Goal: Communication & Community: Connect with others

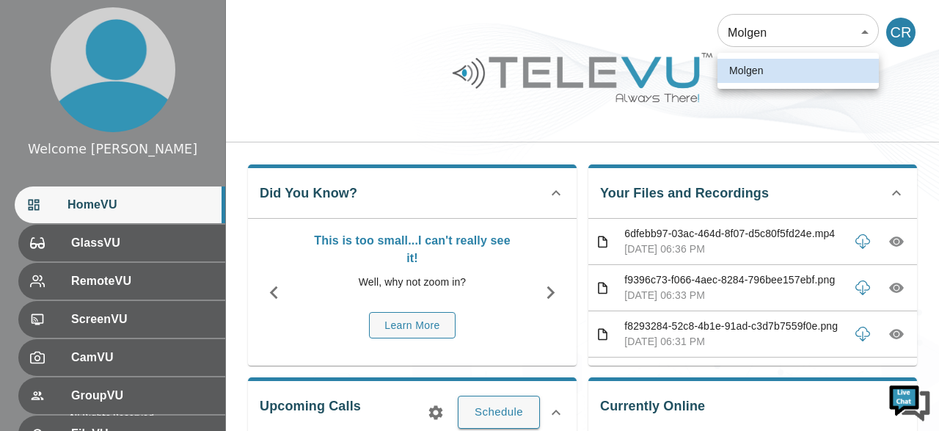
click at [768, 70] on li "Molgen" at bounding box center [798, 71] width 161 height 24
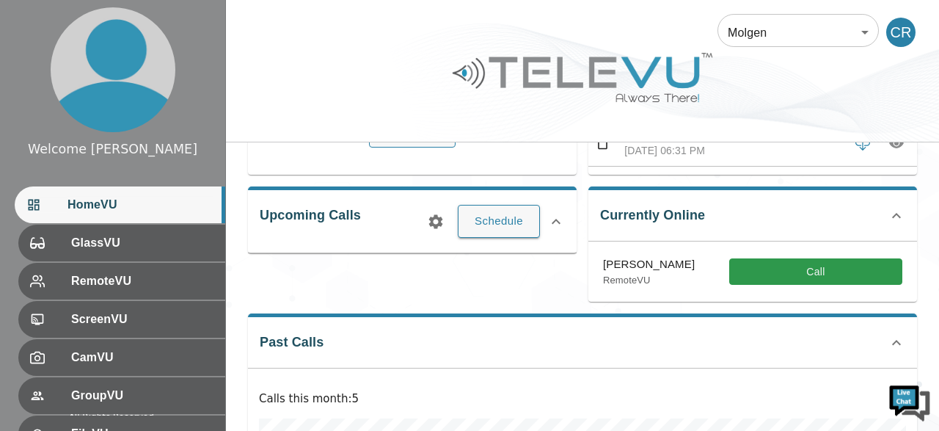
scroll to position [229, 0]
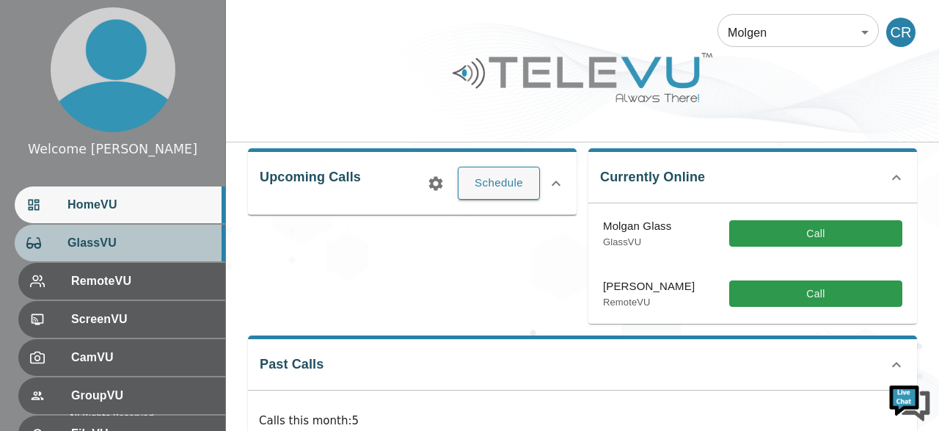
click at [110, 243] on span "GlassVU" at bounding box center [141, 243] width 146 height 18
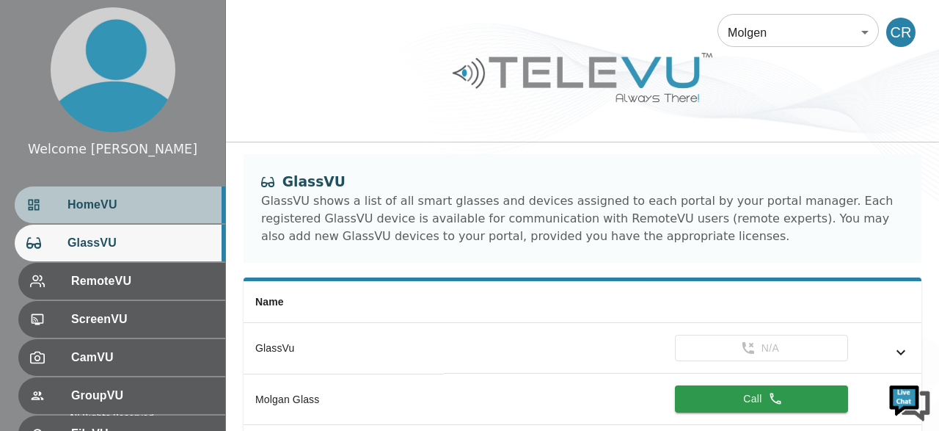
click at [117, 200] on span "HomeVU" at bounding box center [141, 205] width 146 height 18
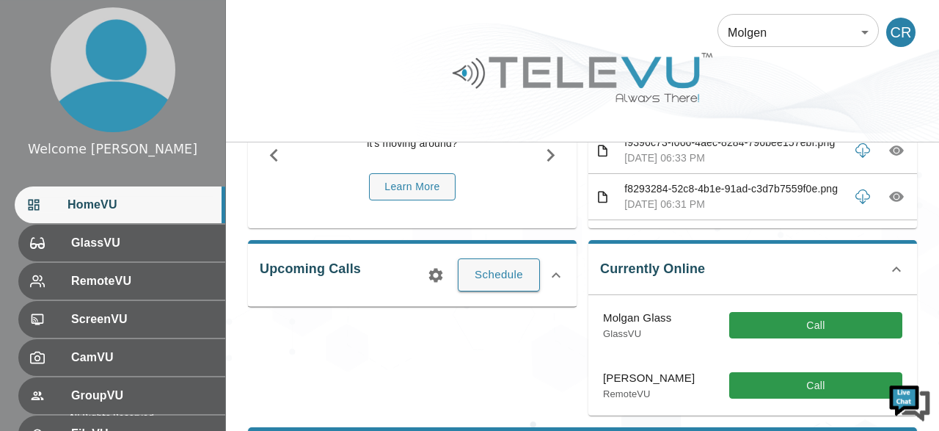
scroll to position [142, 0]
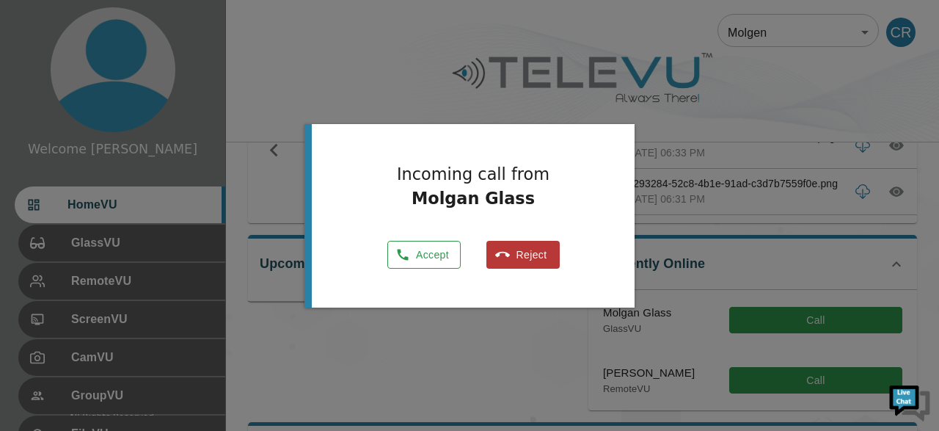
click at [422, 255] on button "Accept" at bounding box center [423, 255] width 73 height 29
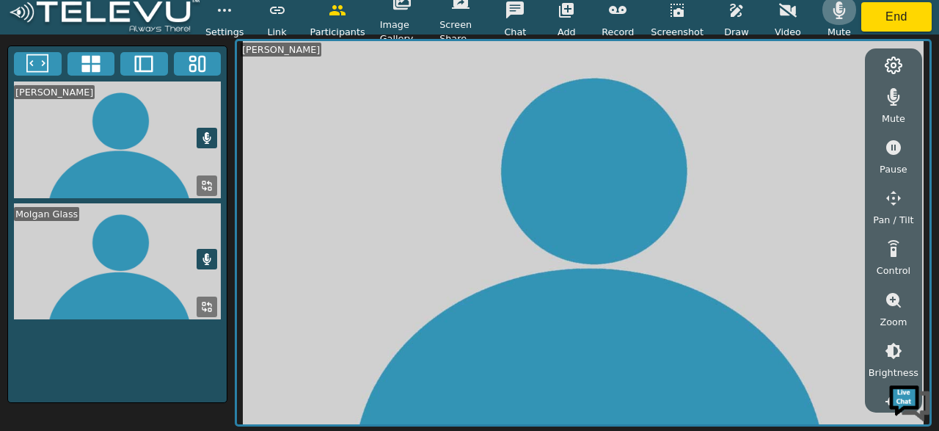
click at [839, 8] on icon "button" at bounding box center [840, 10] width 18 height 18
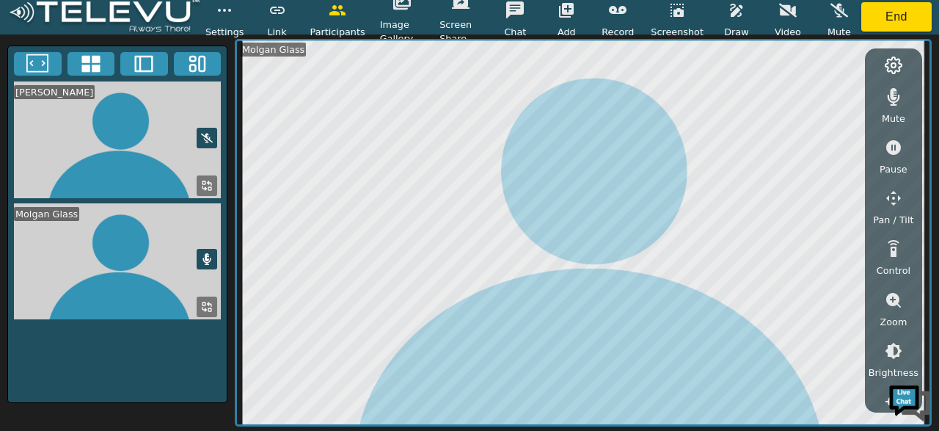
click at [900, 92] on icon "button" at bounding box center [894, 97] width 12 height 18
click at [207, 255] on icon at bounding box center [207, 259] width 8 height 12
click at [897, 11] on button "End" at bounding box center [897, 16] width 70 height 29
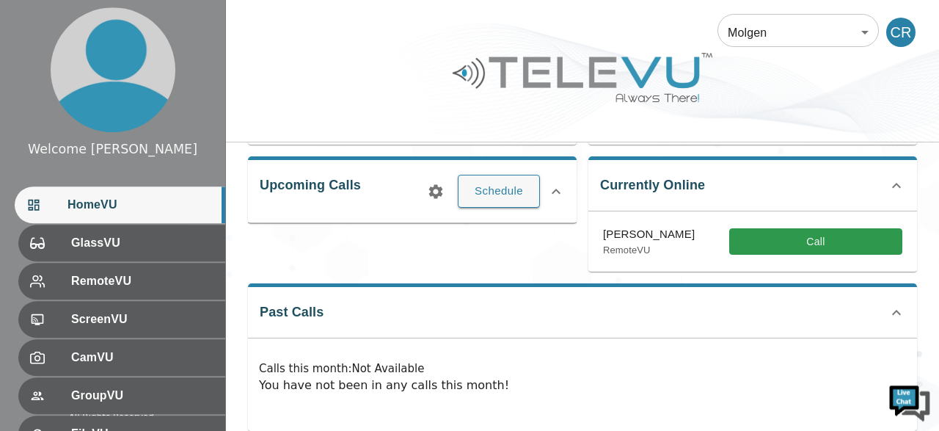
scroll to position [225, 0]
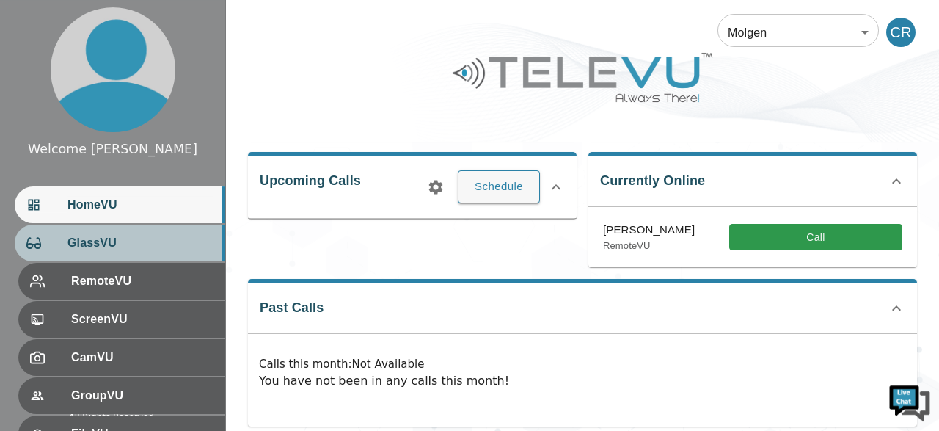
click at [143, 243] on span "GlassVU" at bounding box center [141, 243] width 146 height 18
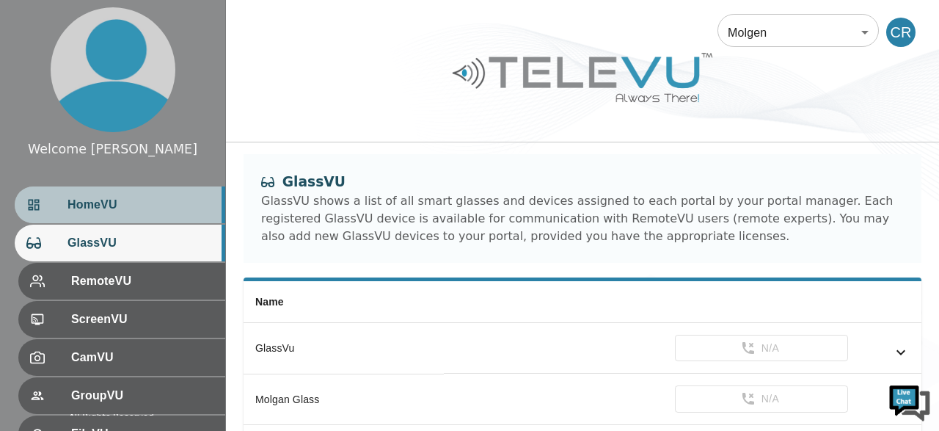
click at [113, 206] on span "HomeVU" at bounding box center [141, 205] width 146 height 18
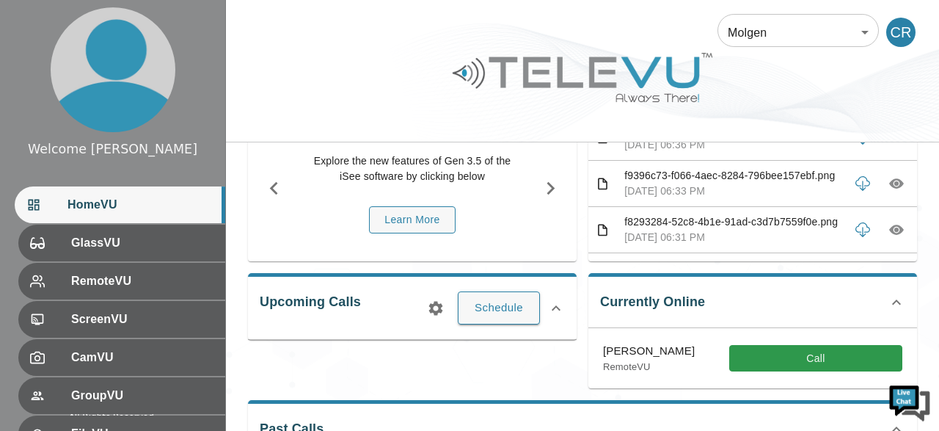
scroll to position [101, 0]
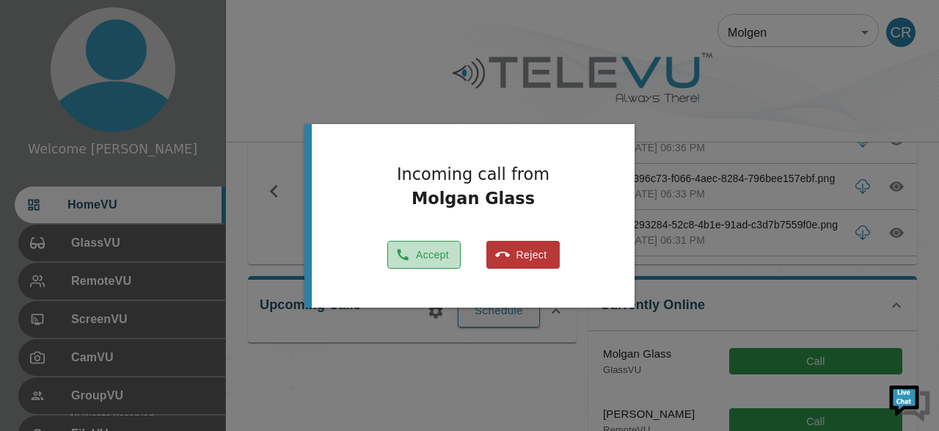
click at [423, 253] on button "Accept" at bounding box center [423, 255] width 73 height 29
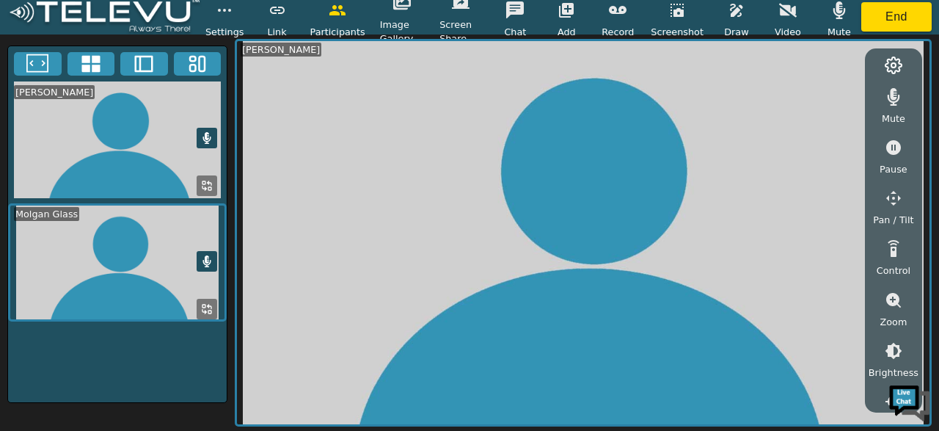
click at [840, 10] on icon "button" at bounding box center [840, 10] width 18 height 18
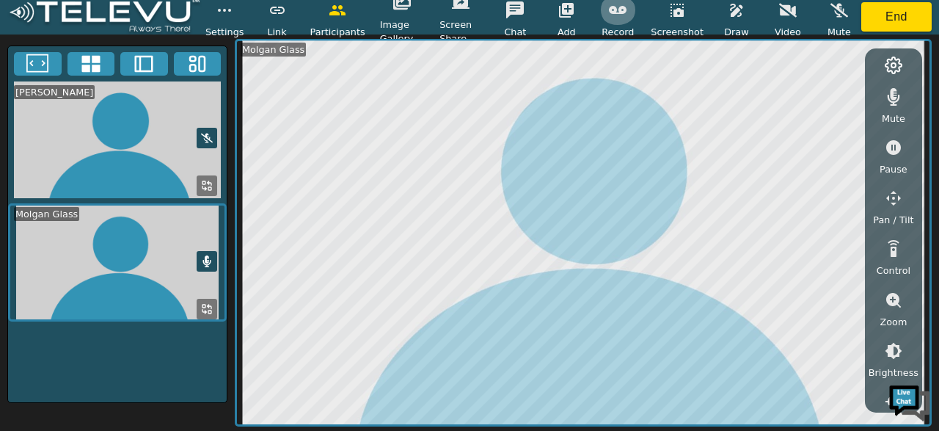
click at [627, 8] on icon "button" at bounding box center [618, 10] width 18 height 8
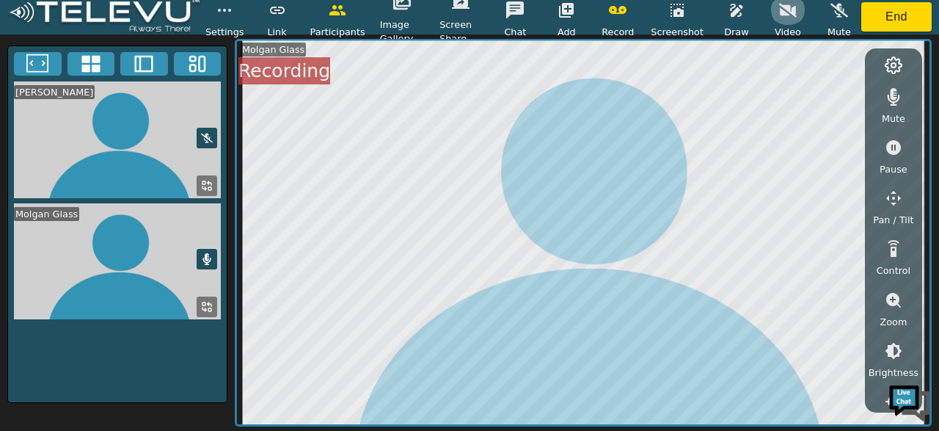
click at [784, 11] on icon "button" at bounding box center [788, 10] width 18 height 18
click at [784, 11] on icon "button" at bounding box center [788, 10] width 18 height 12
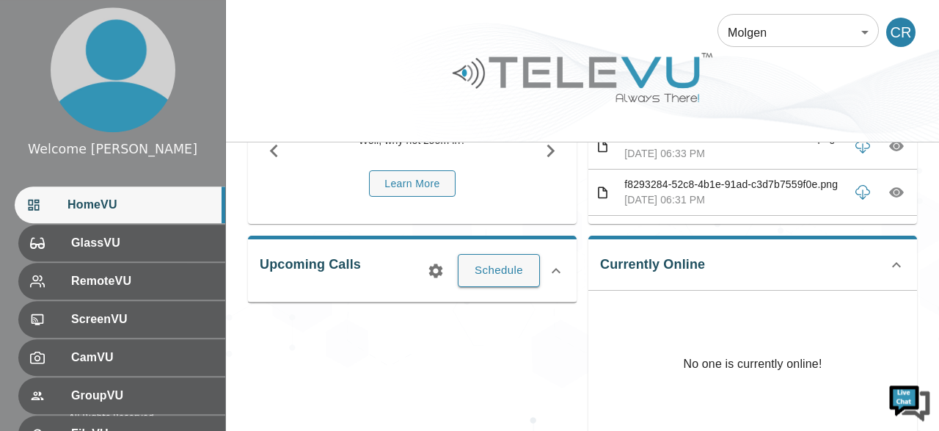
scroll to position [147, 0]
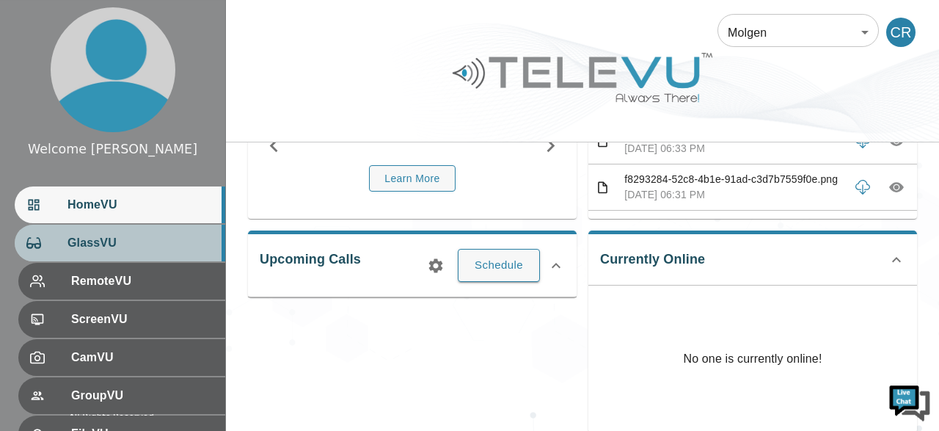
click at [112, 250] on span "GlassVU" at bounding box center [141, 243] width 146 height 18
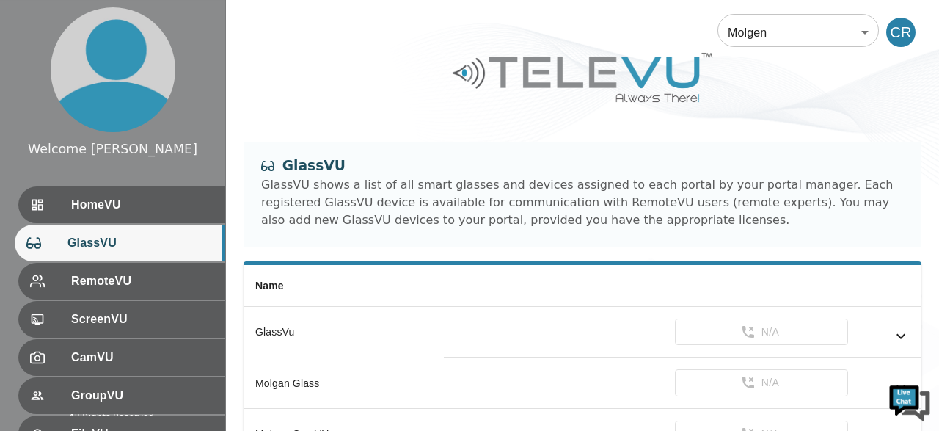
scroll to position [16, 0]
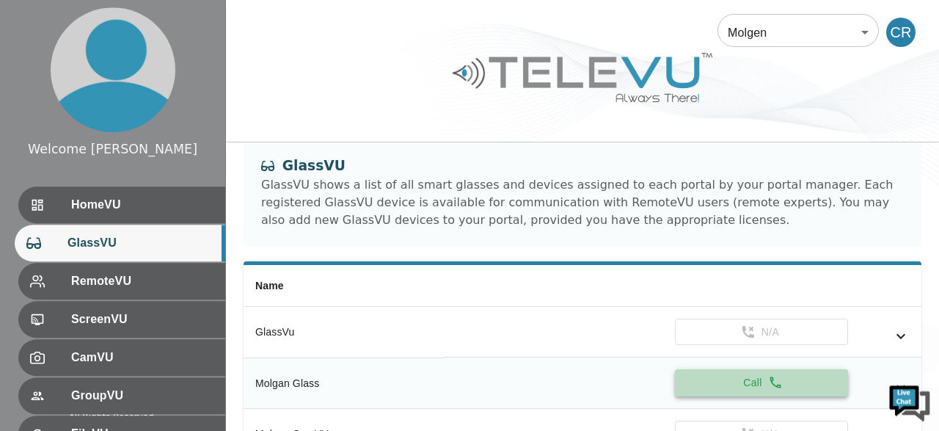
click at [751, 377] on button "Call" at bounding box center [761, 382] width 173 height 27
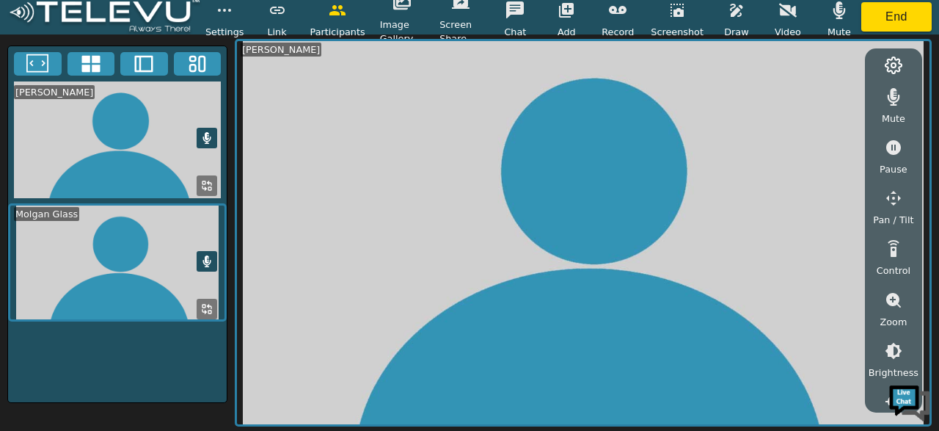
click at [147, 276] on video at bounding box center [117, 262] width 219 height 118
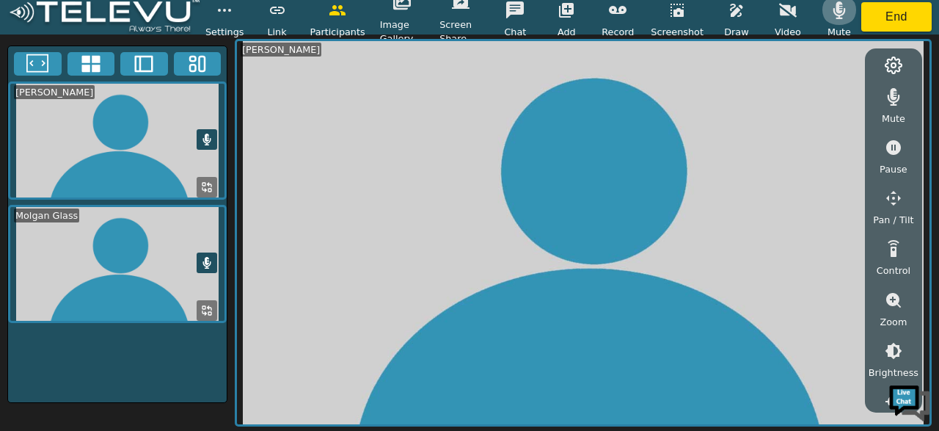
click at [841, 10] on icon "button" at bounding box center [840, 10] width 18 height 18
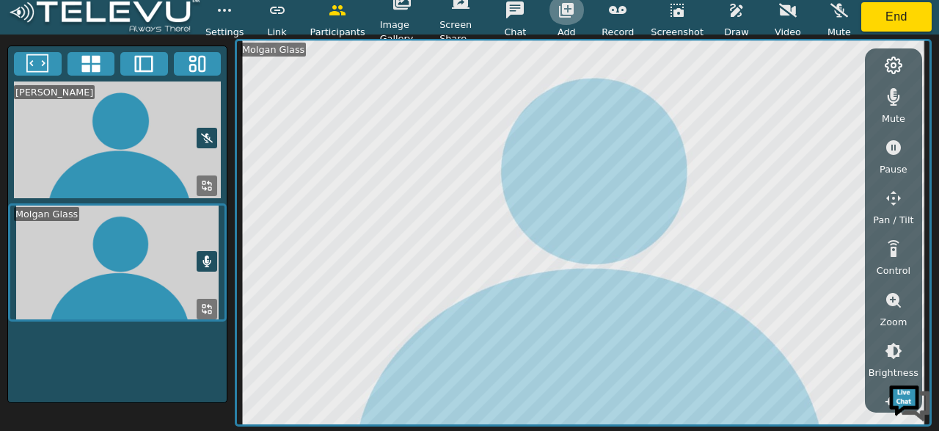
click at [574, 9] on icon "button" at bounding box center [566, 10] width 15 height 15
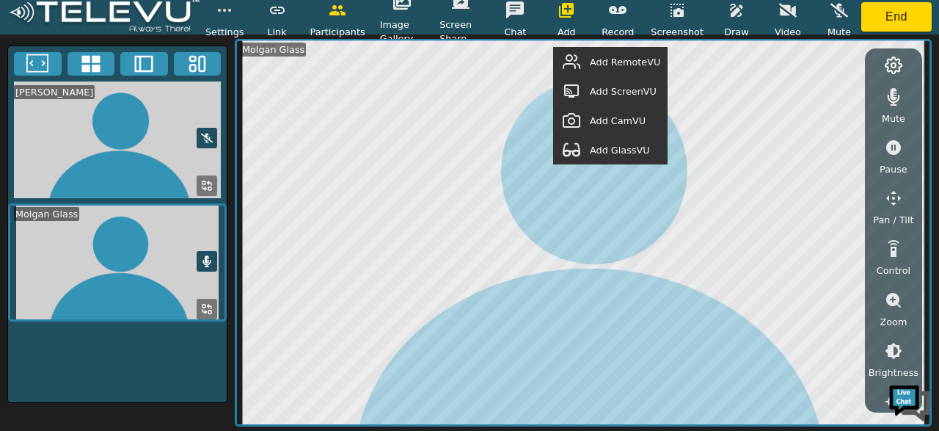
click at [619, 145] on span "Add GlassVU" at bounding box center [620, 150] width 60 height 14
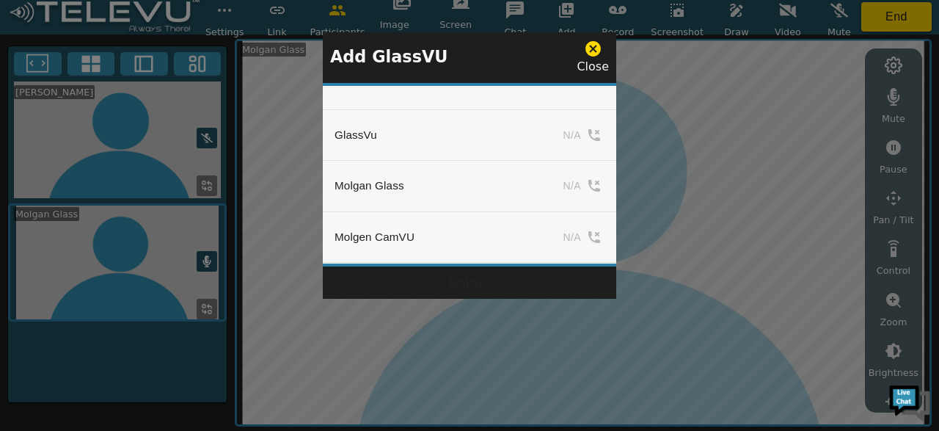
click at [598, 49] on icon at bounding box center [593, 48] width 15 height 15
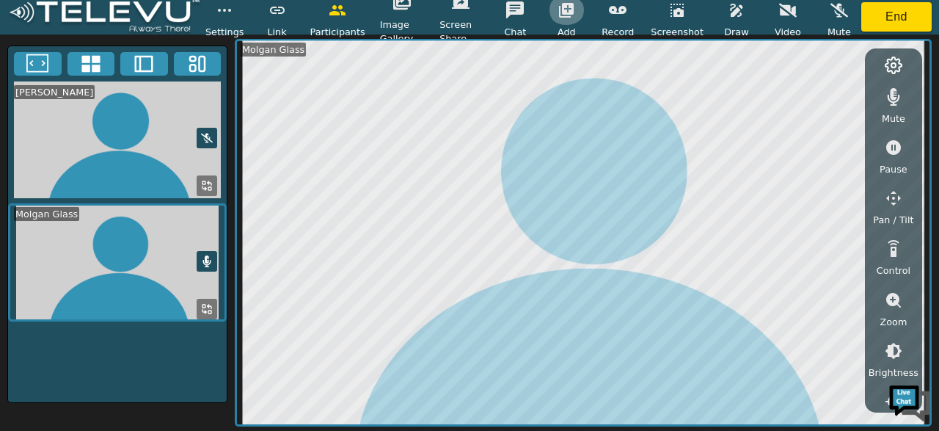
click at [573, 11] on icon "button" at bounding box center [567, 10] width 18 height 18
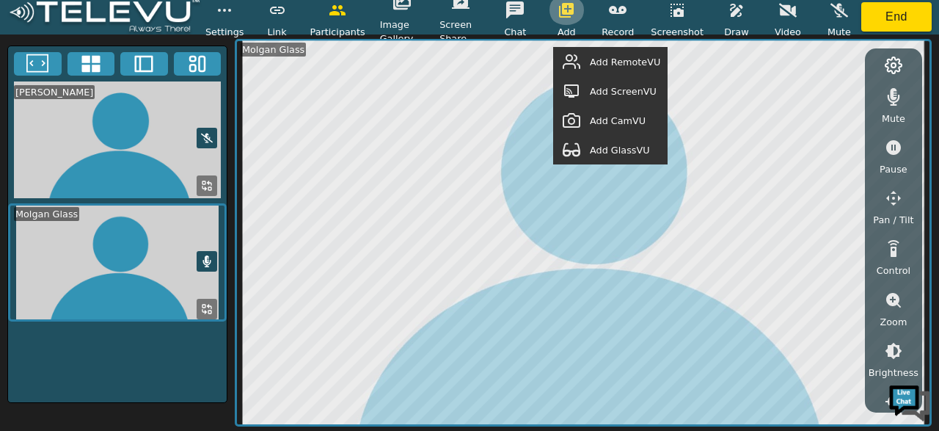
click at [573, 11] on icon "button" at bounding box center [567, 10] width 18 height 18
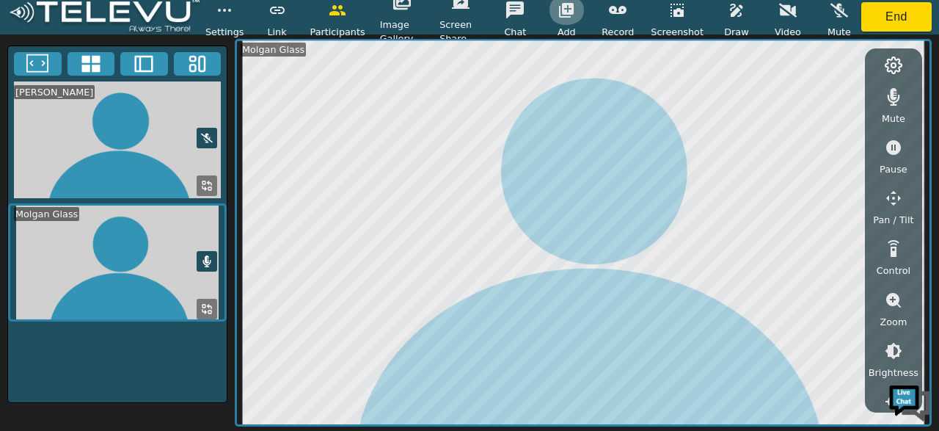
click at [573, 11] on icon "button" at bounding box center [567, 10] width 18 height 18
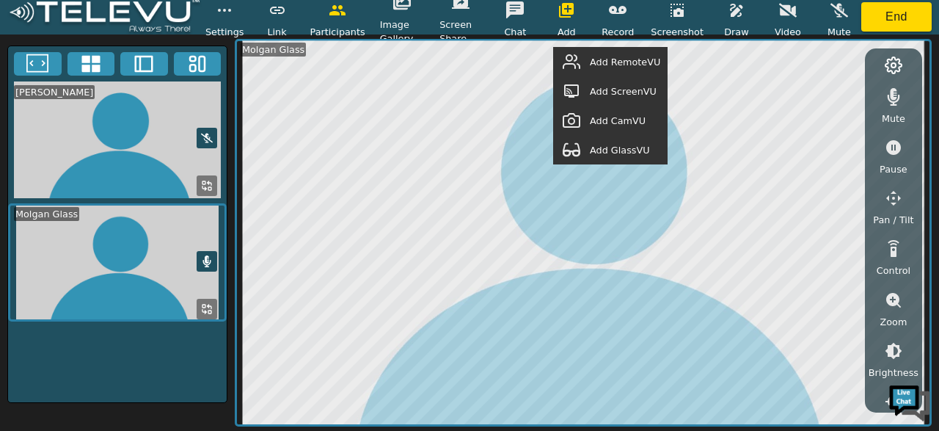
click at [616, 151] on span "Add GlassVU" at bounding box center [620, 150] width 60 height 14
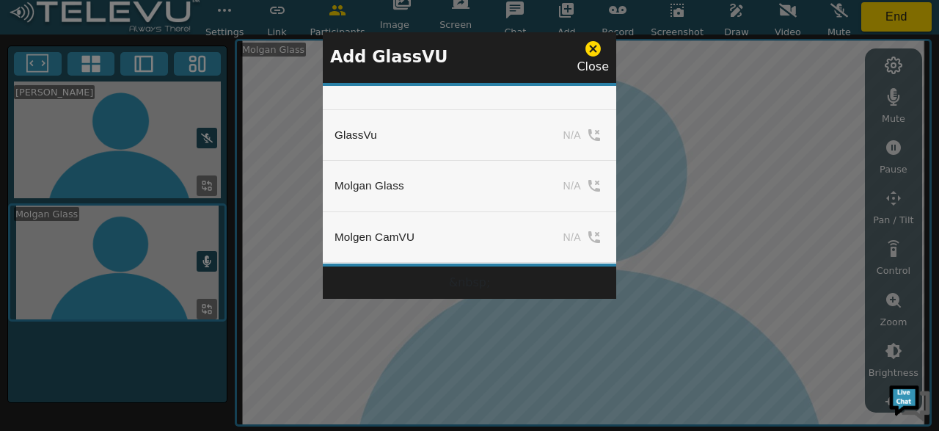
click at [594, 49] on icon at bounding box center [593, 49] width 18 height 18
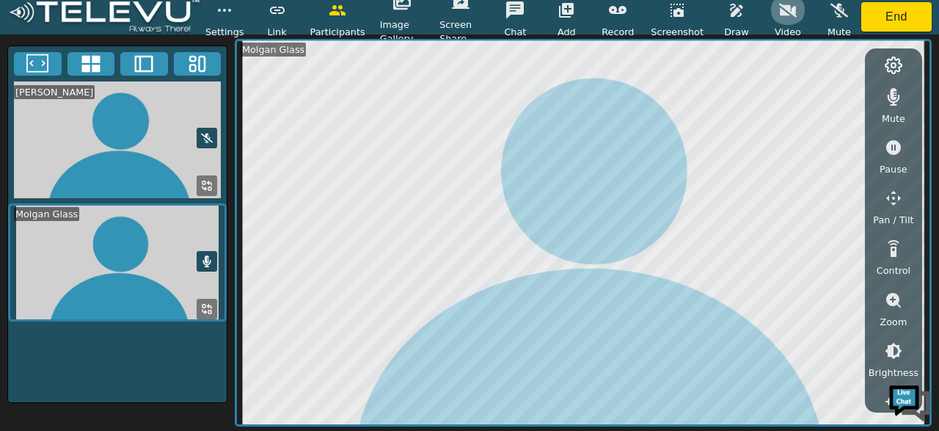
click at [782, 10] on icon "button" at bounding box center [788, 10] width 18 height 18
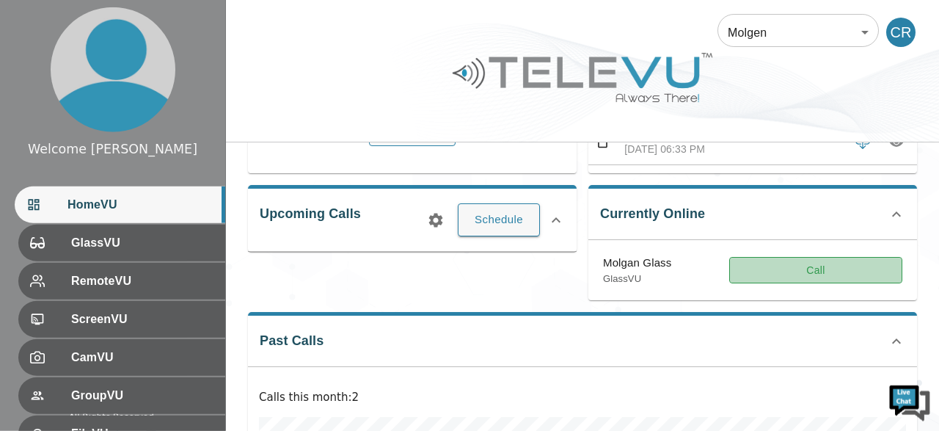
click at [813, 266] on button "Call" at bounding box center [815, 270] width 173 height 27
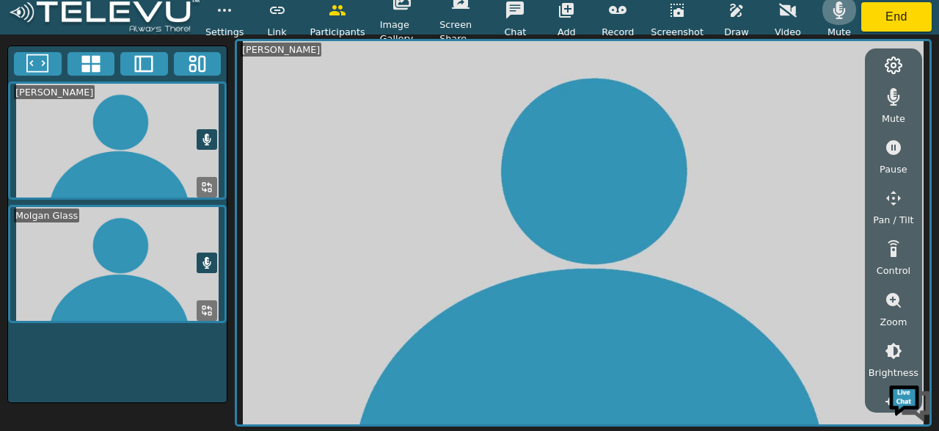
click at [839, 12] on icon "button" at bounding box center [840, 10] width 12 height 18
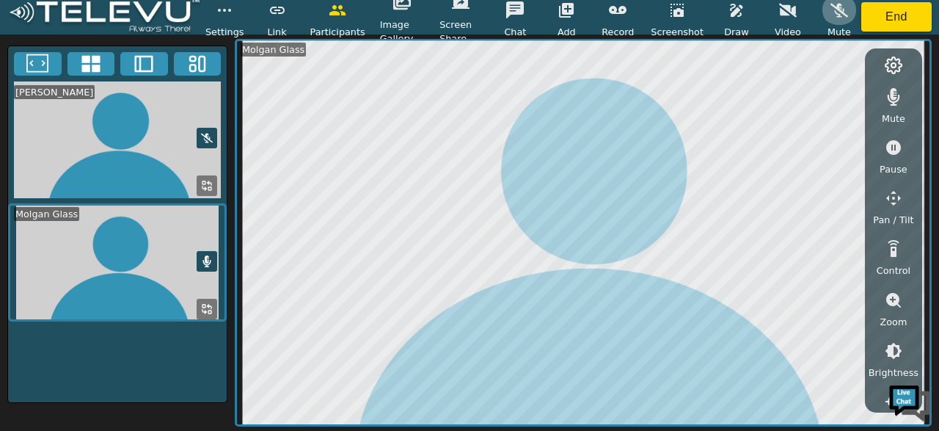
click at [839, 12] on icon "button" at bounding box center [840, 10] width 18 height 14
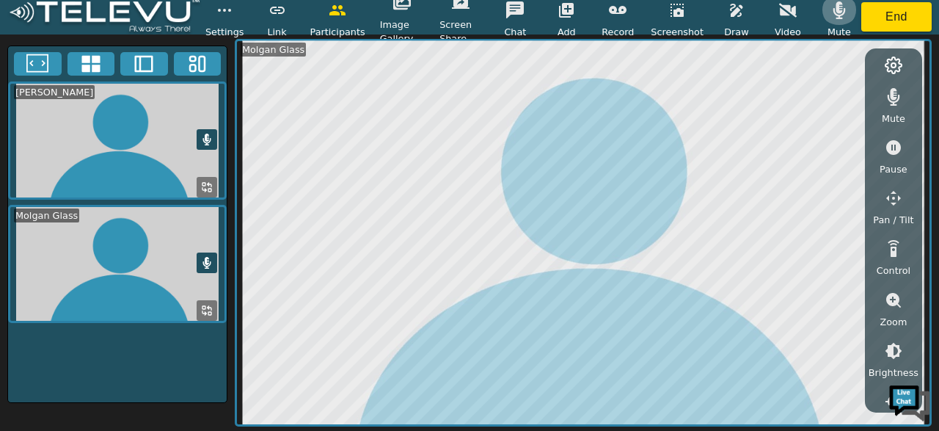
click at [836, 10] on icon "button" at bounding box center [840, 10] width 12 height 18
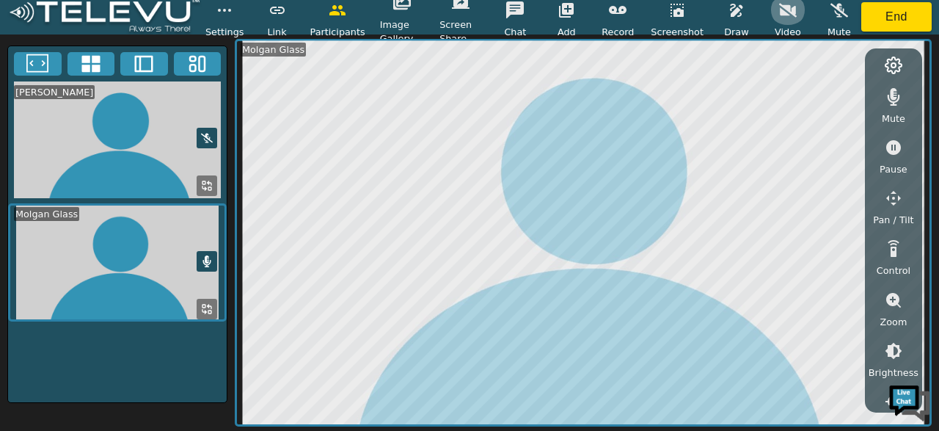
click at [787, 12] on icon "button" at bounding box center [788, 10] width 18 height 14
click at [617, 19] on button "button" at bounding box center [618, 10] width 37 height 29
